Goal: Register for event/course

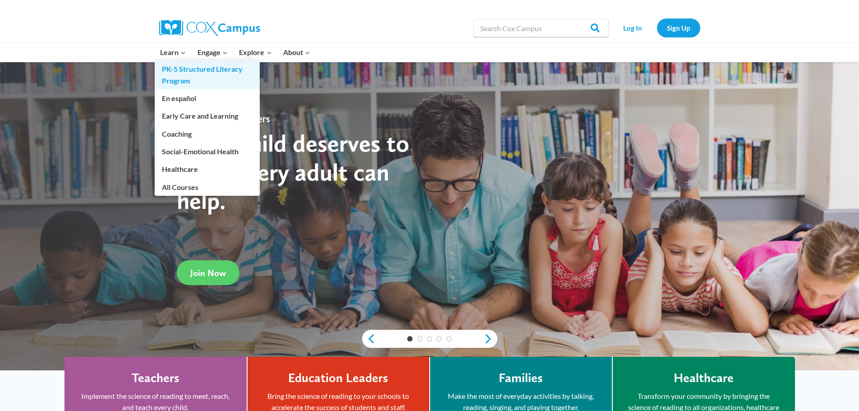
click at [182, 67] on link "PK-5 Structured Literacy Program" at bounding box center [207, 74] width 105 height 29
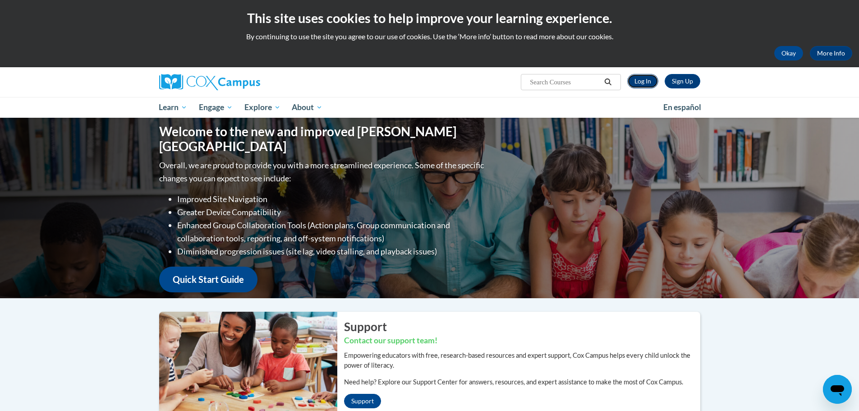
click at [638, 80] on link "Log In" at bounding box center [642, 81] width 31 height 14
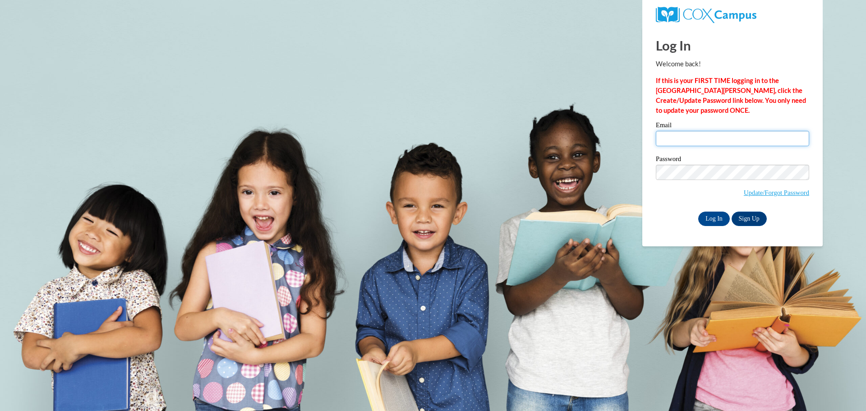
click at [713, 145] on input "Email" at bounding box center [731, 138] width 153 height 15
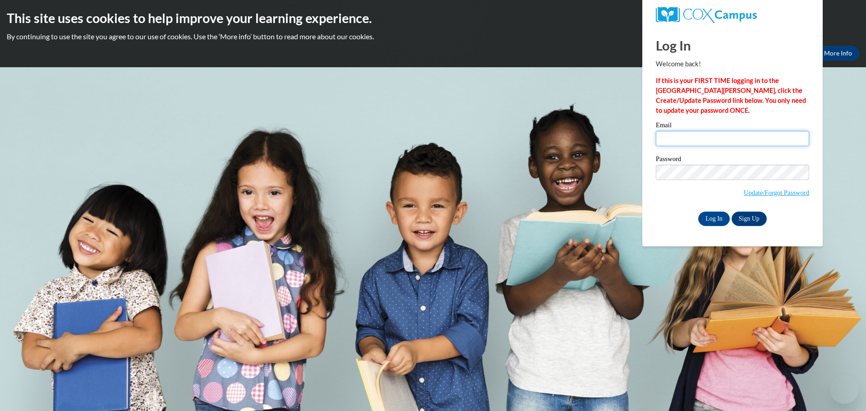
click at [700, 133] on input "Email" at bounding box center [731, 138] width 153 height 15
type input "dexheimermicha@aasd.k12.wi.us"
click at [718, 216] on input "Log In" at bounding box center [714, 218] width 32 height 14
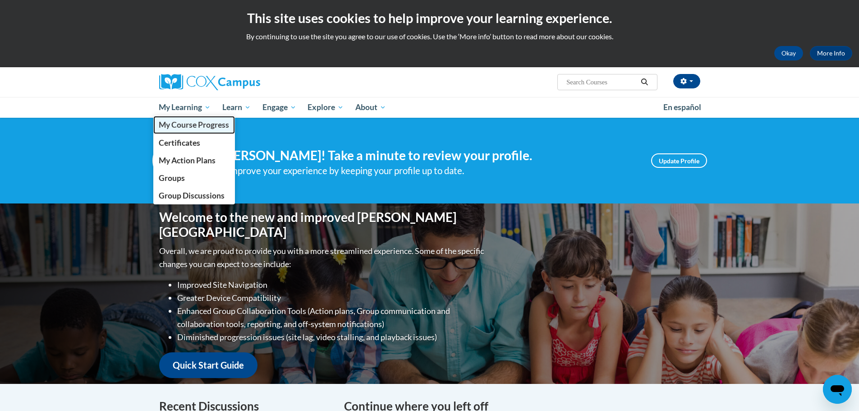
click at [188, 127] on span "My Course Progress" at bounding box center [194, 124] width 70 height 9
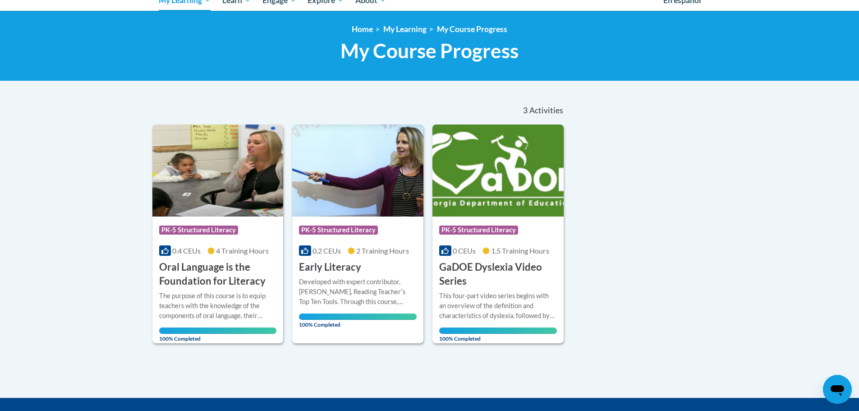
scroll to position [17, 0]
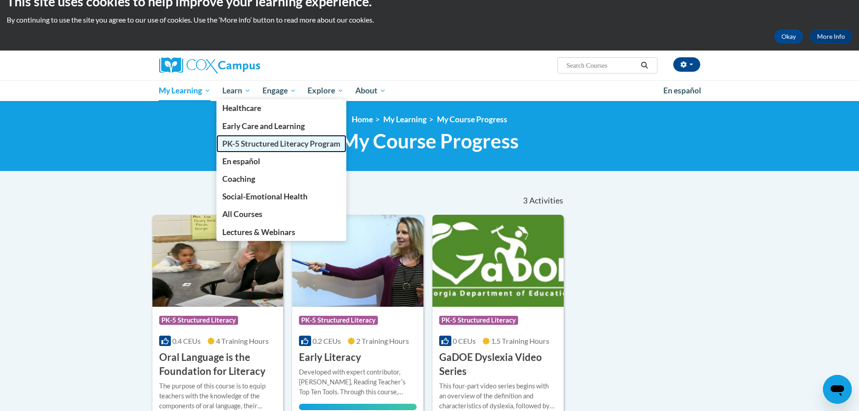
click at [248, 140] on span "PK-5 Structured Literacy Program" at bounding box center [281, 143] width 118 height 9
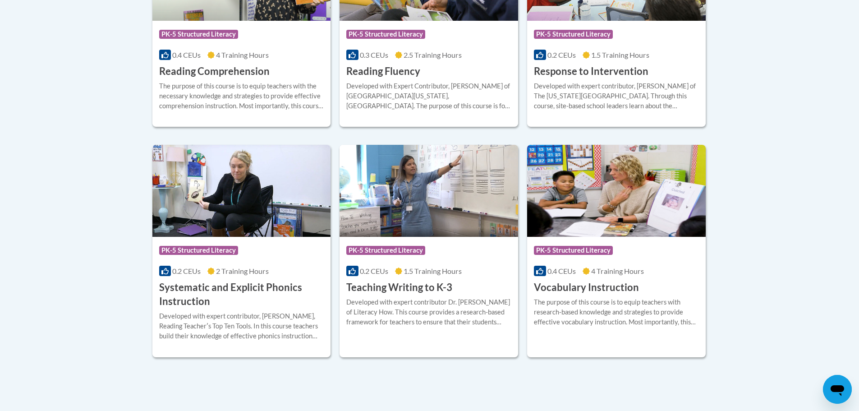
scroll to position [992, 0]
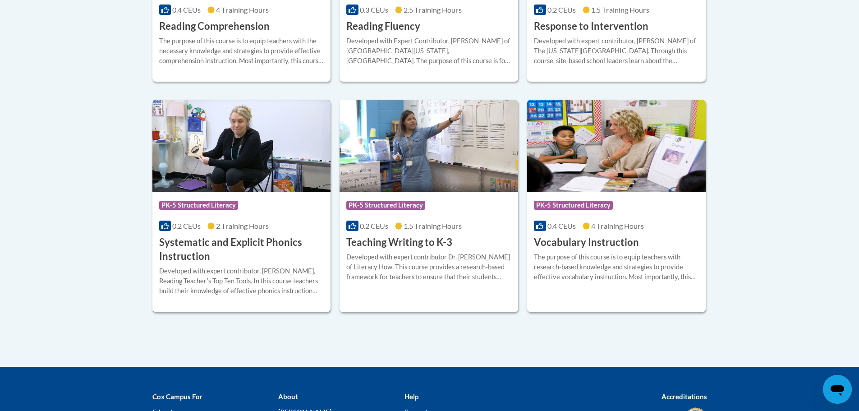
click at [215, 242] on h3 "Systematic and Explicit Phonics Instruction" at bounding box center [241, 249] width 165 height 28
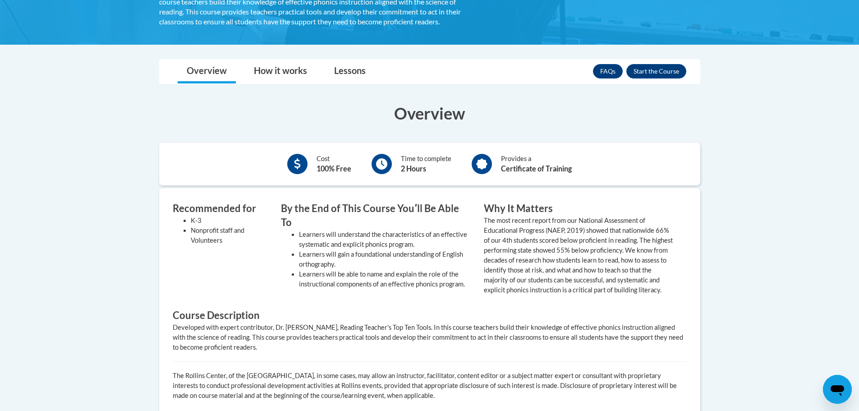
scroll to position [90, 0]
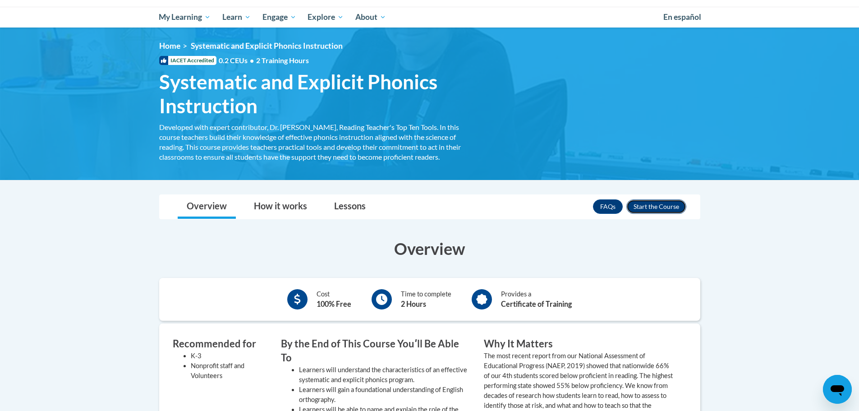
click at [640, 212] on button "Enroll" at bounding box center [656, 206] width 60 height 14
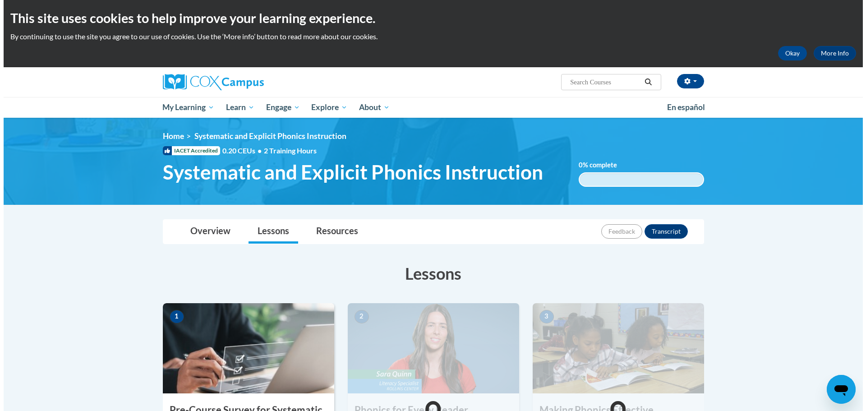
scroll to position [180, 0]
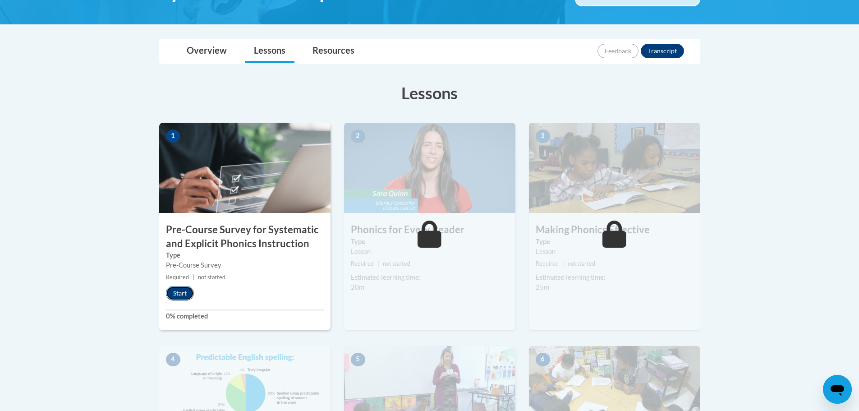
click at [184, 293] on button "Start" at bounding box center [180, 293] width 28 height 14
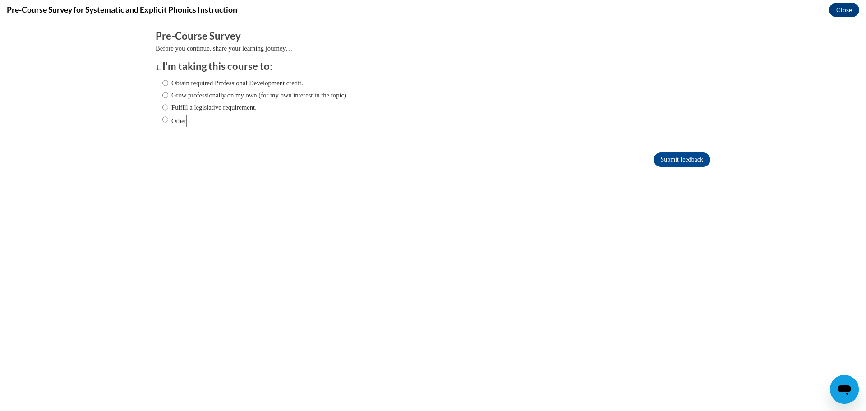
scroll to position [0, 0]
click at [172, 84] on label "Obtain required Professional Development credit." at bounding box center [232, 83] width 141 height 10
click at [168, 84] on input "Obtain required Professional Development credit." at bounding box center [165, 83] width 6 height 10
radio input "true"
click at [684, 150] on form "Pre-Course Survey Before you continue, share your learning journey… I'm taking …" at bounding box center [433, 102] width 554 height 147
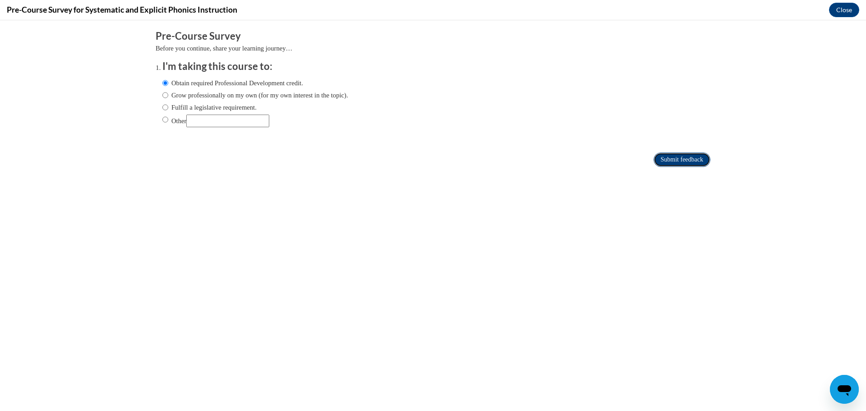
click at [682, 158] on input "Submit feedback" at bounding box center [681, 159] width 57 height 14
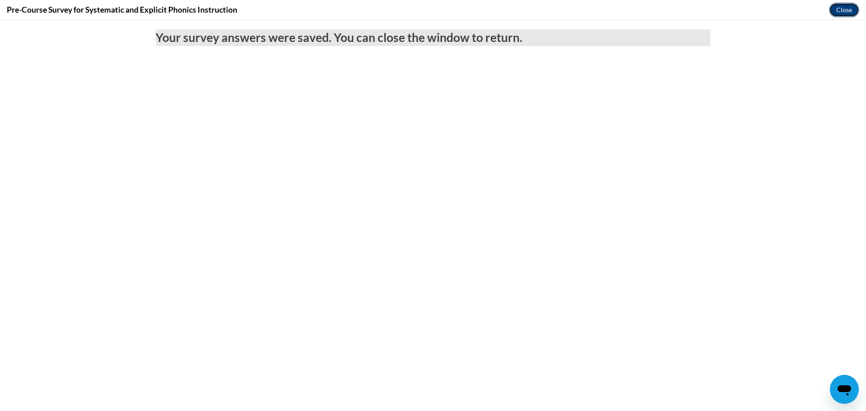
click at [840, 10] on button "Close" at bounding box center [844, 10] width 30 height 14
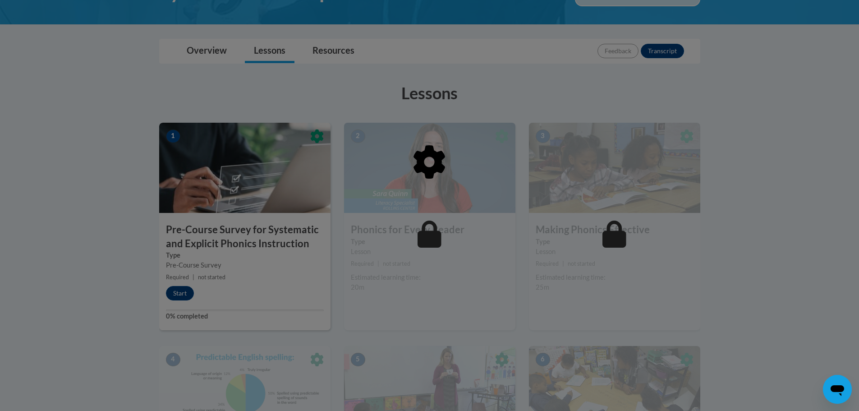
click at [185, 293] on div at bounding box center [429, 208] width 541 height 171
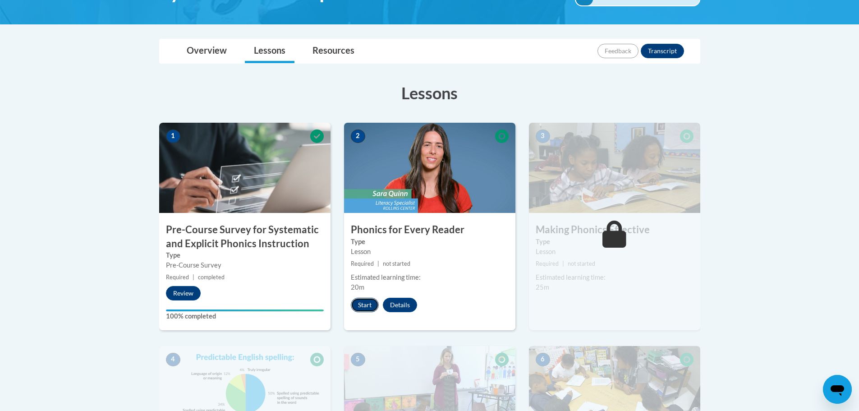
click at [375, 301] on button "Start" at bounding box center [365, 305] width 28 height 14
